Goal: Communication & Community: Answer question/provide support

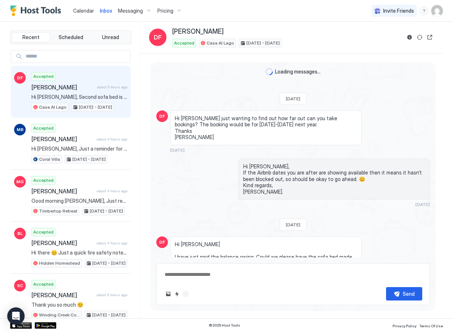
type textarea "*"
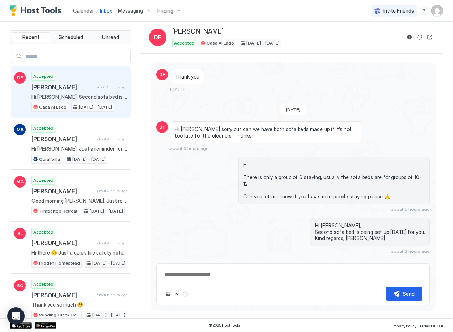
drag, startPoint x: 85, startPoint y: 10, endPoint x: 89, endPoint y: 14, distance: 5.4
click at [85, 10] on span "Calendar" at bounding box center [83, 11] width 21 height 6
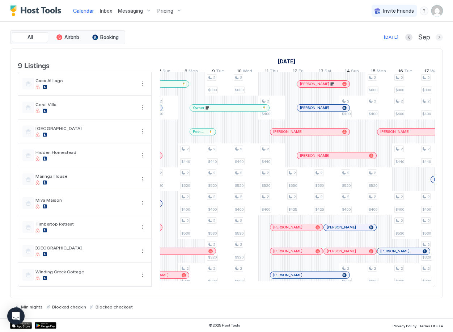
click at [440, 36] on button "Next month" at bounding box center [439, 37] width 7 height 7
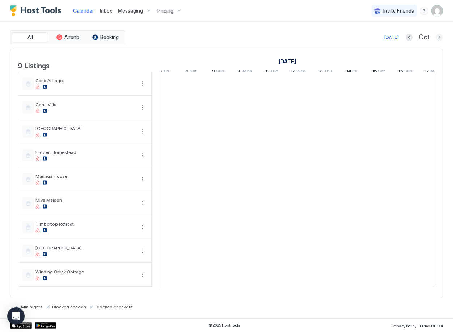
scroll to position [0, 402]
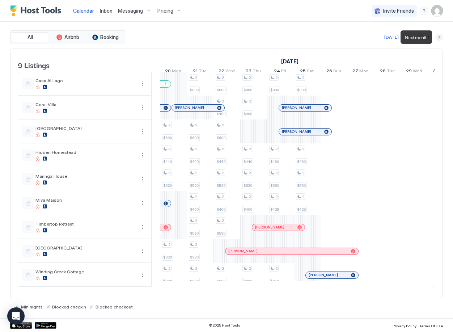
click at [440, 36] on button "Next month" at bounding box center [439, 37] width 7 height 7
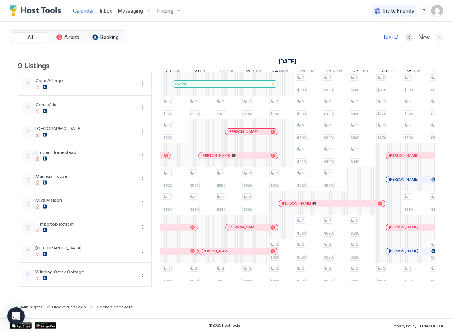
click at [439, 38] on button "Next month" at bounding box center [439, 37] width 7 height 7
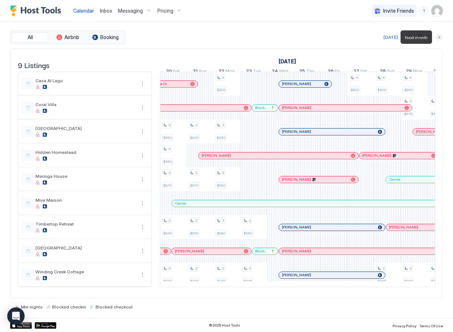
click at [439, 38] on button "Next month" at bounding box center [439, 37] width 7 height 7
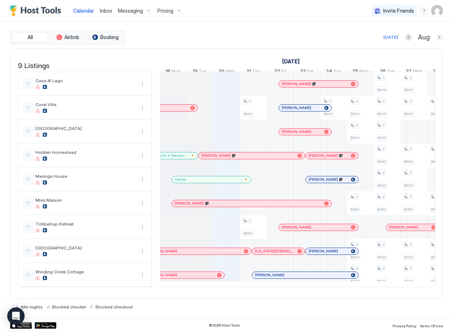
click at [439, 37] on button "Next month" at bounding box center [439, 37] width 7 height 7
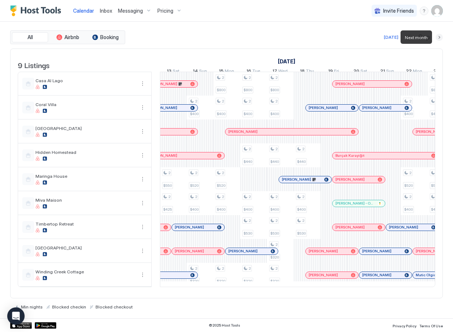
click at [439, 37] on button "Next month" at bounding box center [439, 37] width 7 height 7
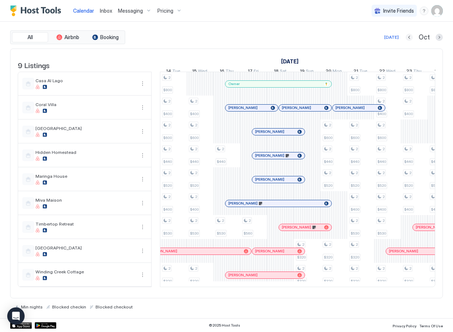
click at [410, 39] on button "Previous month" at bounding box center [409, 37] width 7 height 7
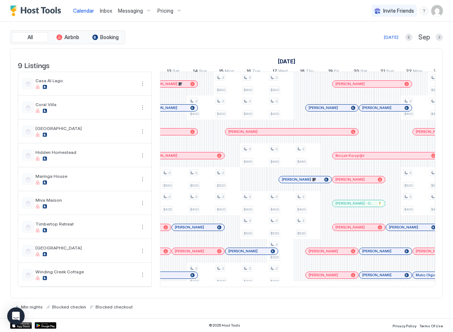
click at [274, 287] on div at bounding box center [297, 287] width 275 height 0
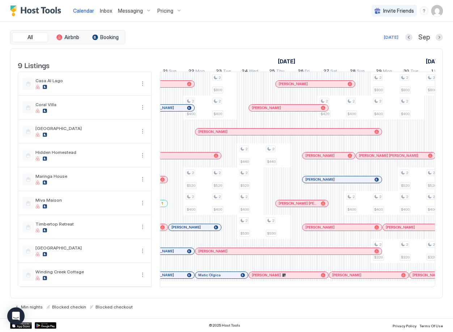
scroll to position [0, 659]
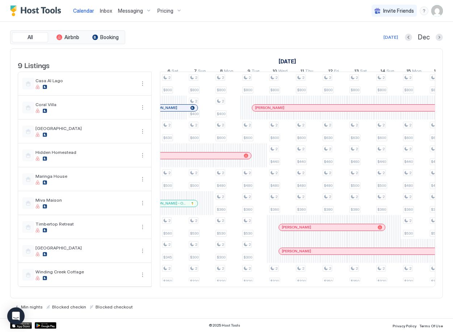
click at [102, 12] on span "Inbox" at bounding box center [106, 11] width 12 height 6
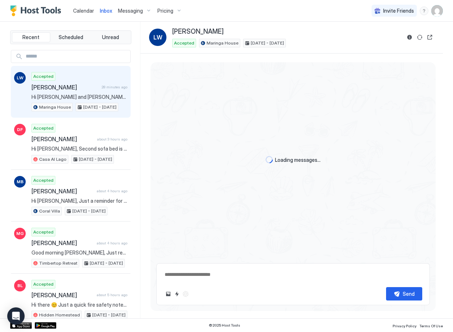
click at [94, 88] on span "[PERSON_NAME]" at bounding box center [64, 87] width 67 height 7
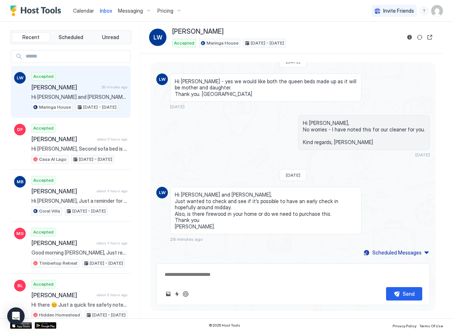
click at [207, 276] on textarea at bounding box center [293, 274] width 258 height 13
click at [195, 274] on textarea at bounding box center [293, 274] width 258 height 13
click at [179, 272] on textarea at bounding box center [293, 274] width 258 height 13
click at [199, 267] on textarea "**********" at bounding box center [293, 270] width 258 height 21
click at [180, 275] on textarea "**********" at bounding box center [293, 270] width 258 height 21
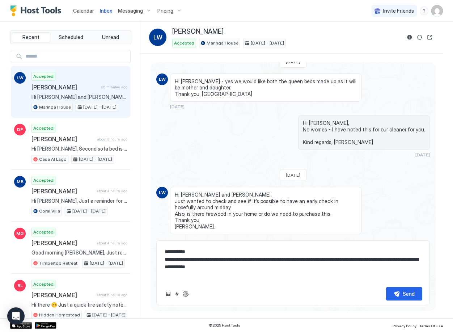
click at [370, 261] on textarea "**********" at bounding box center [293, 263] width 258 height 36
click at [259, 268] on textarea "**********" at bounding box center [293, 263] width 258 height 36
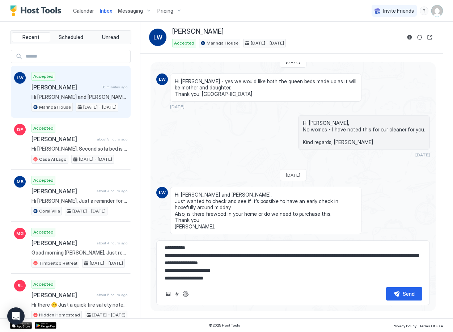
click at [216, 272] on textarea "**********" at bounding box center [293, 263] width 258 height 36
click at [269, 272] on textarea "**********" at bounding box center [293, 263] width 258 height 36
type textarea "**********"
click at [405, 295] on div "Send" at bounding box center [409, 294] width 12 height 8
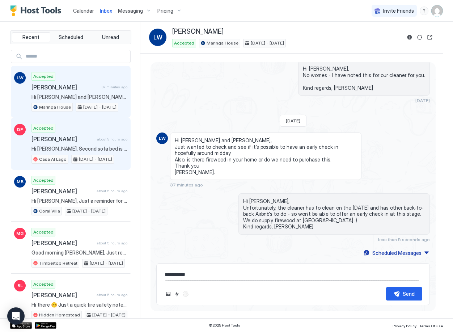
click at [79, 143] on div "Accepted [PERSON_NAME] about 3 hours ago Hi [PERSON_NAME], Second sofa bed is b…" at bounding box center [79, 144] width 96 height 40
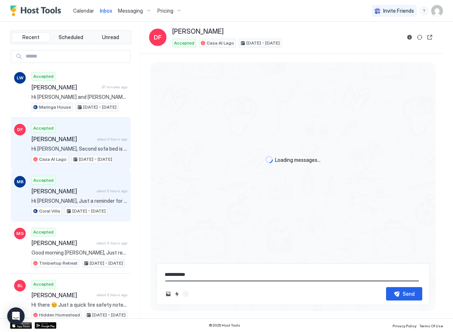
scroll to position [323, 0]
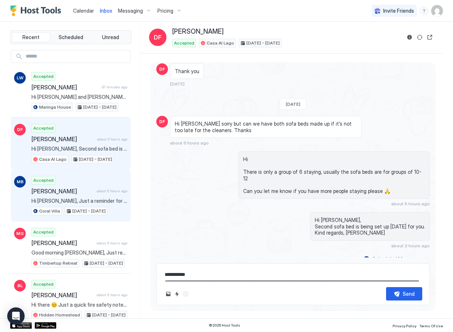
click at [92, 192] on div "[PERSON_NAME] about 5 hours ago" at bounding box center [79, 191] width 96 height 7
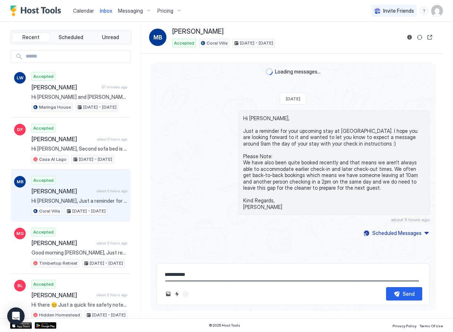
scroll to position [83, 0]
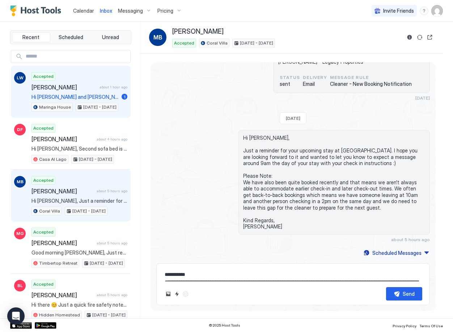
click at [67, 95] on span "Hi [PERSON_NAME] and [PERSON_NAME], Just wanted to check and see if it’s possib…" at bounding box center [74, 97] width 87 height 7
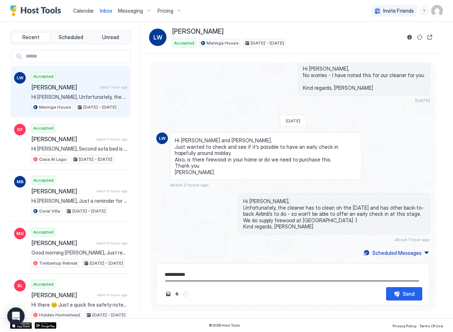
scroll to position [423, 0]
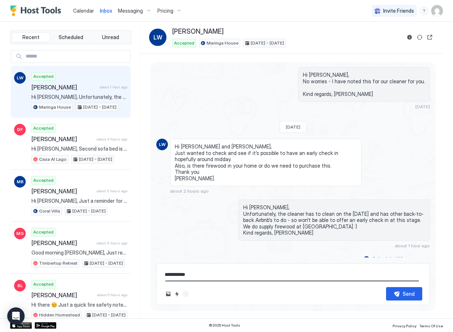
click at [101, 10] on span "Inbox" at bounding box center [106, 11] width 12 height 6
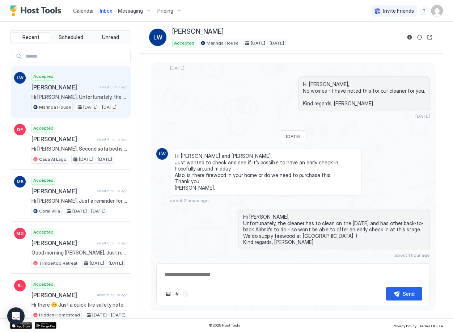
scroll to position [429, 0]
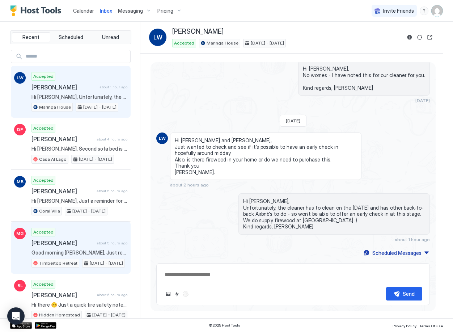
click at [83, 247] on div "Accepted [PERSON_NAME] about 5 hours ago Good morning [PERSON_NAME], Just reach…" at bounding box center [79, 248] width 96 height 40
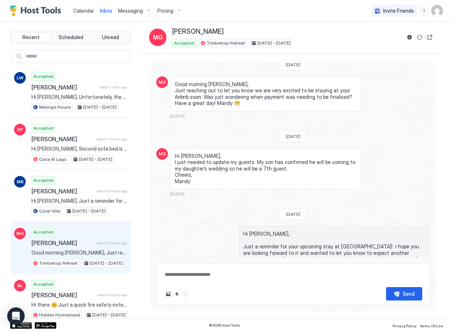
scroll to position [34, 0]
click at [409, 37] on button "Reservation information" at bounding box center [409, 37] width 9 height 9
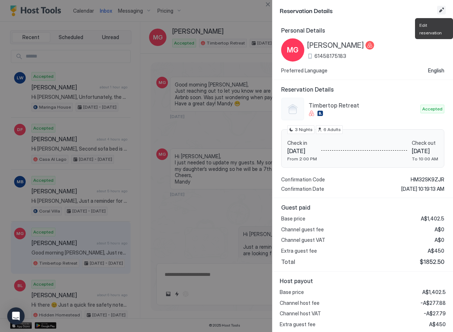
click at [442, 10] on button "Edit reservation" at bounding box center [441, 10] width 9 height 9
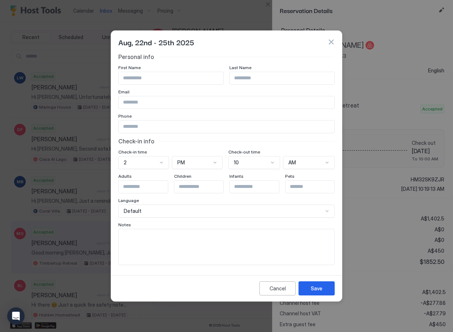
click at [144, 240] on textarea "Input Field" at bounding box center [227, 246] width 216 height 35
drag, startPoint x: 158, startPoint y: 236, endPoint x: 107, endPoint y: 237, distance: 51.4
click at [107, 237] on div "Aug, 22nd - 25th 2025 Personal info First Name Last Name Email Phone Check-in i…" at bounding box center [226, 166] width 453 height 332
type textarea "*"
click at [333, 39] on button "button" at bounding box center [331, 41] width 7 height 7
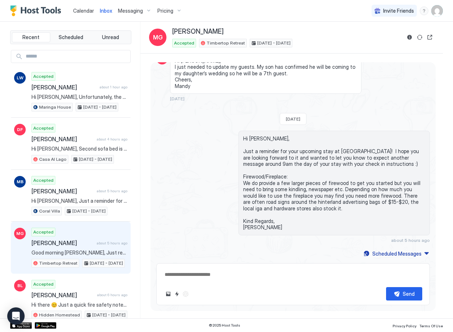
scroll to position [130, 0]
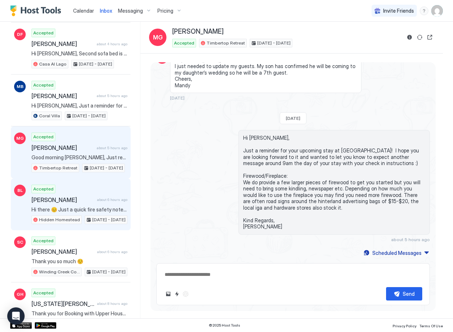
click at [76, 211] on span "Hi there 😊 Just a quick fire safety note in case you need to clean out the indo…" at bounding box center [79, 209] width 96 height 7
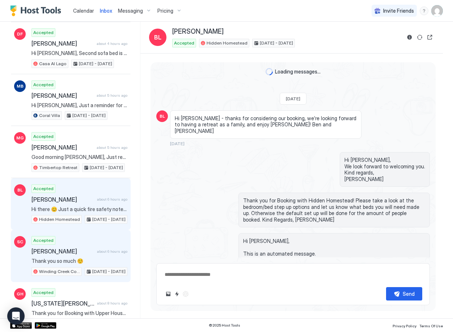
scroll to position [913, 0]
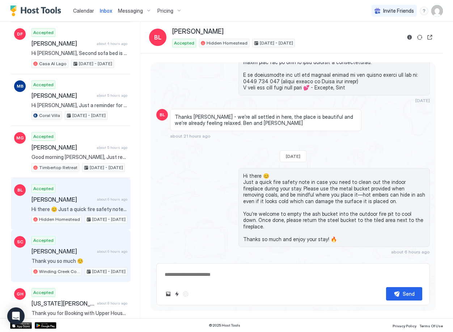
click at [79, 254] on span "[PERSON_NAME]" at bounding box center [62, 251] width 63 height 7
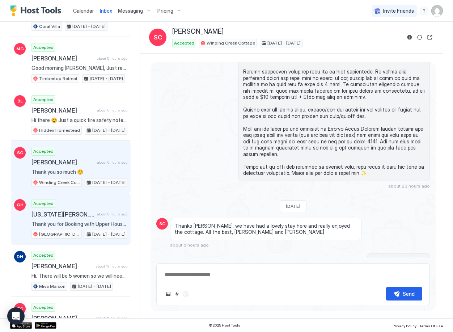
scroll to position [185, 0]
click at [74, 220] on span "Thank you for Booking with Upper House! We hope you are looking forward to your…" at bounding box center [79, 223] width 96 height 7
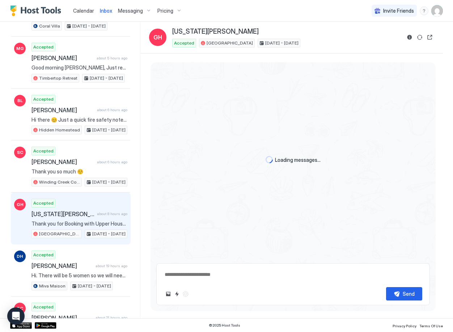
scroll to position [355, 0]
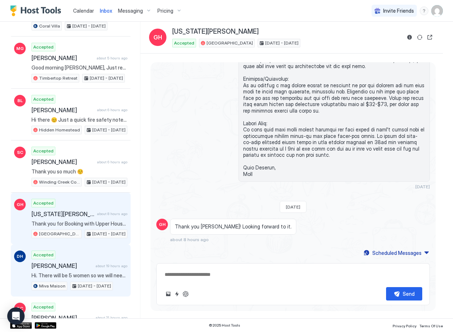
click at [81, 266] on span "[PERSON_NAME]" at bounding box center [61, 265] width 61 height 7
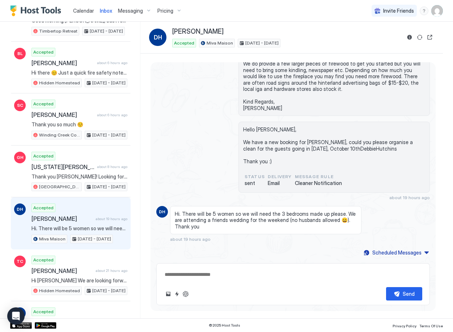
scroll to position [233, 0]
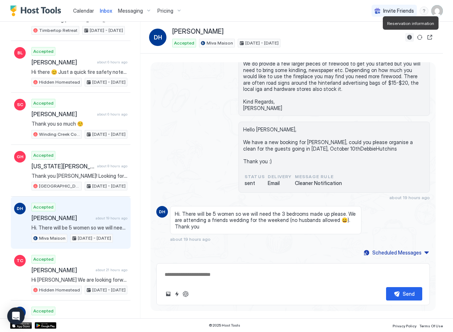
click at [408, 38] on button "Reservation information" at bounding box center [409, 37] width 9 height 9
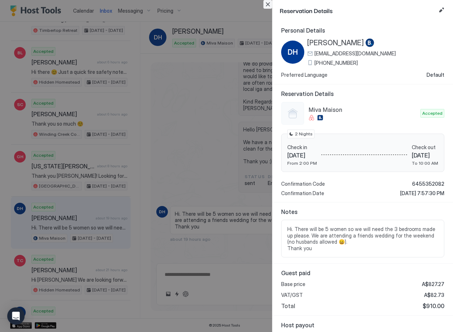
click at [267, 5] on button "Close" at bounding box center [268, 4] width 9 height 9
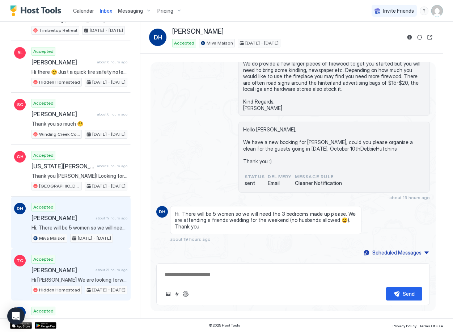
click at [77, 273] on span "[PERSON_NAME]" at bounding box center [61, 269] width 61 height 7
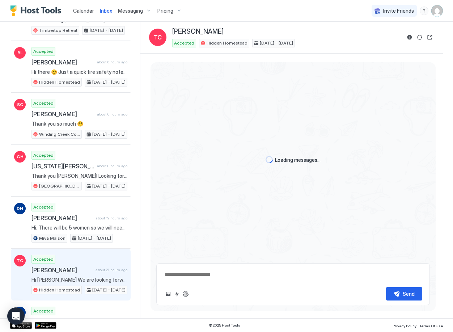
scroll to position [1141, 0]
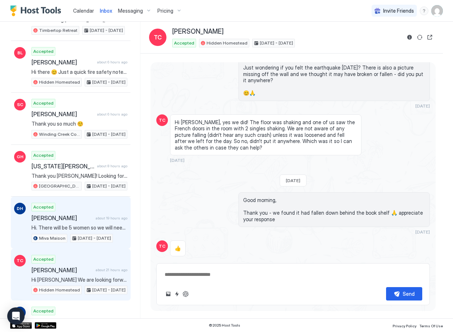
click at [84, 224] on div "Accepted [PERSON_NAME] about 19 hours ago Hi. There will be 5 women so we will …" at bounding box center [79, 223] width 96 height 40
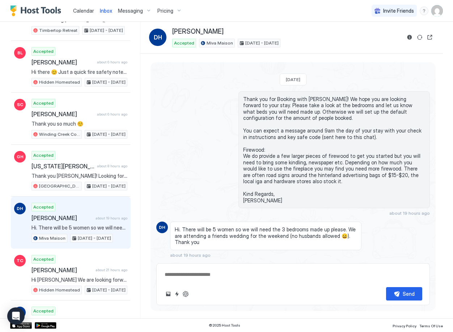
scroll to position [111, 0]
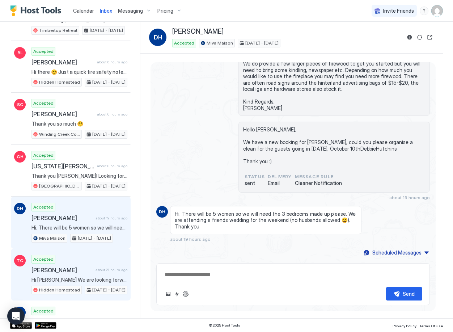
click at [74, 277] on span "Hi [PERSON_NAME] We are looking forward to our visit from [DATE]. Five [DEMOGRA…" at bounding box center [79, 280] width 96 height 7
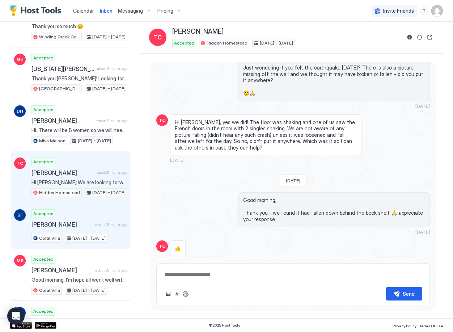
click at [75, 224] on span "[PERSON_NAME]" at bounding box center [61, 224] width 61 height 7
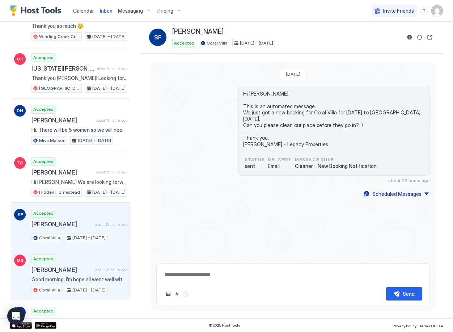
click at [81, 259] on div "Accepted [PERSON_NAME] about 23 hours ago Good morning, I’m hope all went well …" at bounding box center [79, 274] width 96 height 40
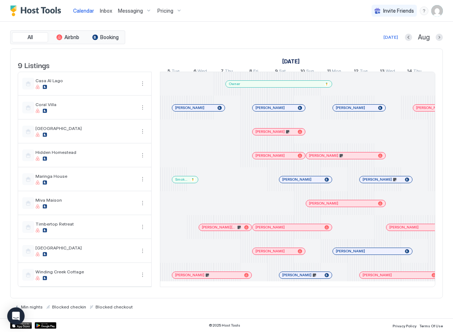
scroll to position [0, 402]
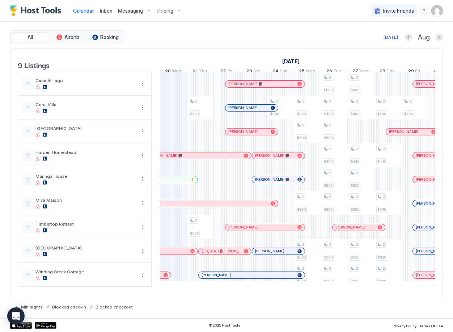
click at [102, 9] on span "Inbox" at bounding box center [106, 11] width 12 height 6
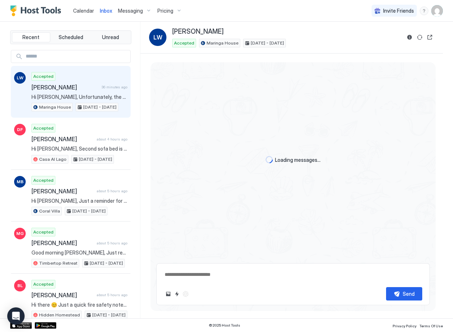
click at [83, 12] on span "Calendar" at bounding box center [83, 11] width 21 height 6
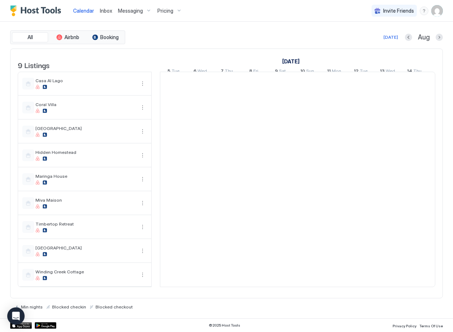
scroll to position [0, 402]
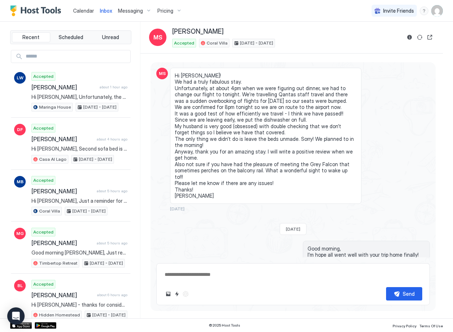
click at [84, 12] on span "Calendar" at bounding box center [83, 11] width 21 height 6
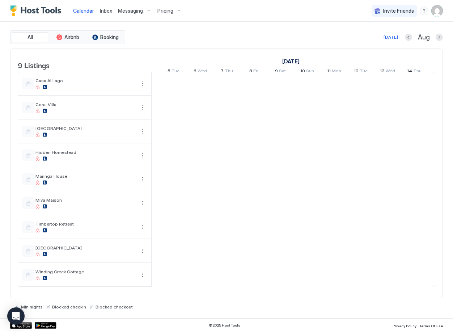
scroll to position [0, 402]
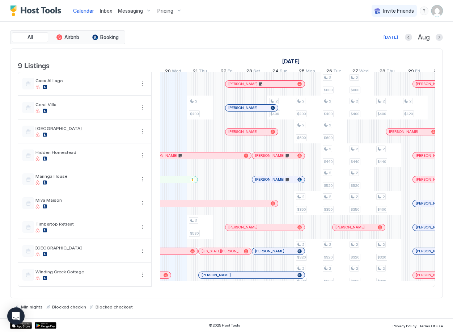
click at [111, 9] on span "Inbox" at bounding box center [106, 11] width 12 height 6
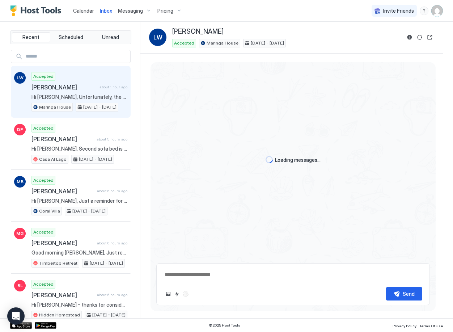
type textarea "*"
